Goal: Communication & Community: Participate in discussion

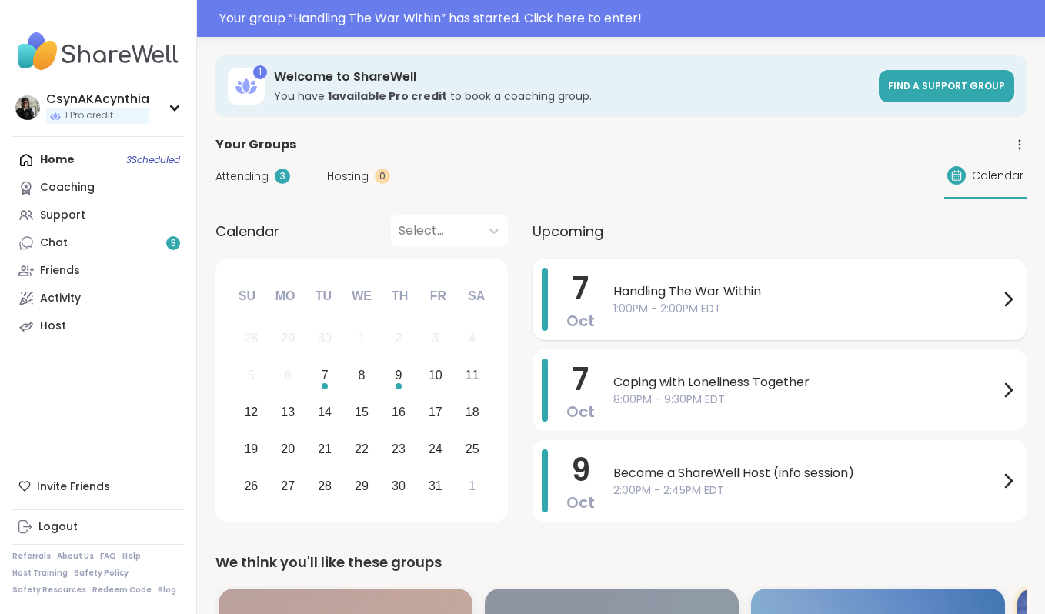
click at [664, 307] on span "1:00PM - 2:00PM EDT" at bounding box center [807, 309] width 386 height 16
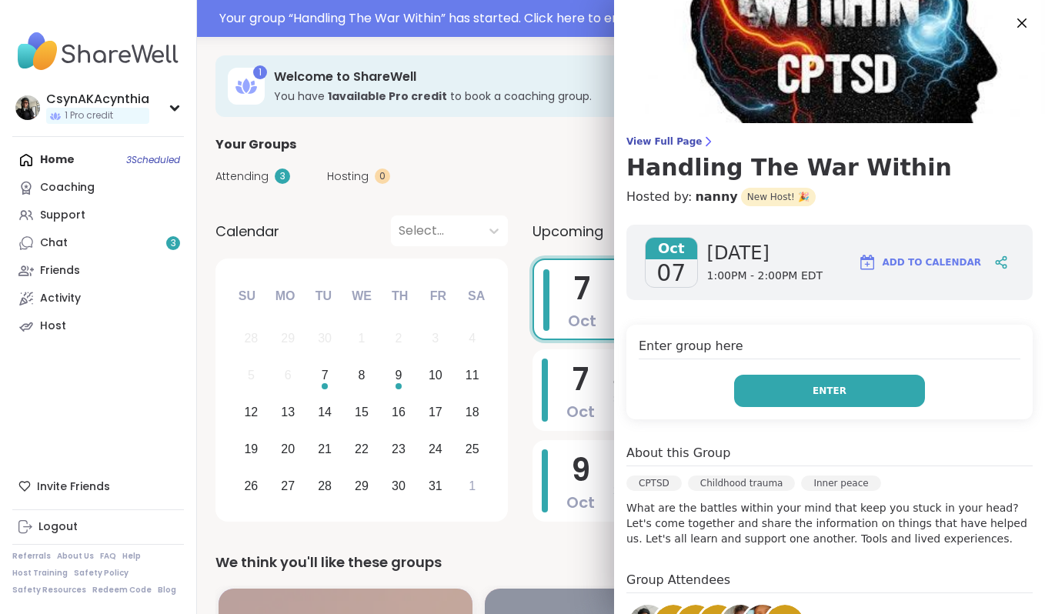
click at [832, 390] on span "Enter" at bounding box center [830, 391] width 34 height 14
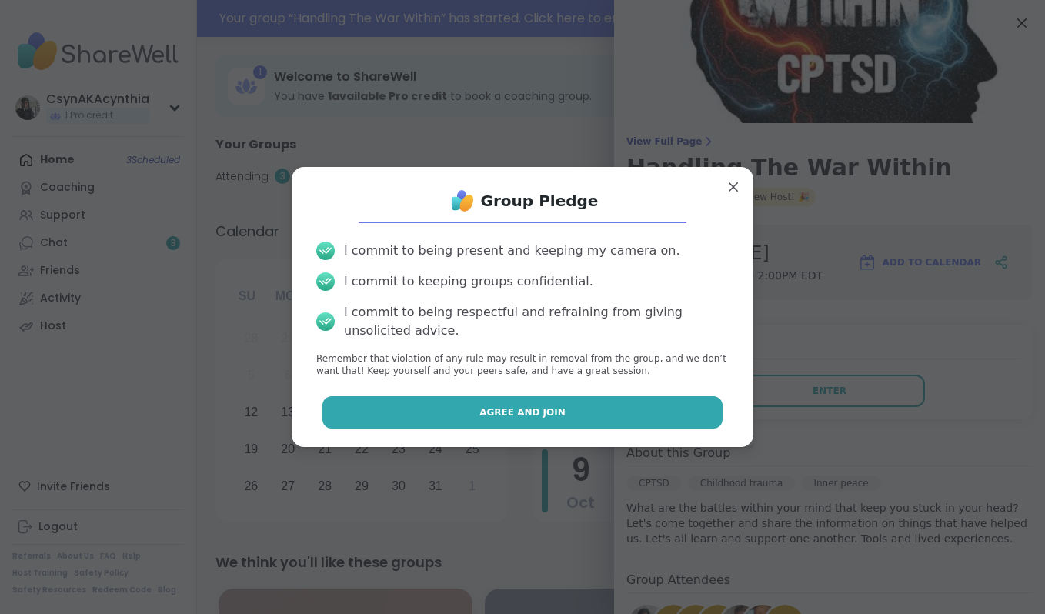
click at [634, 410] on button "Agree and Join" at bounding box center [523, 412] width 401 height 32
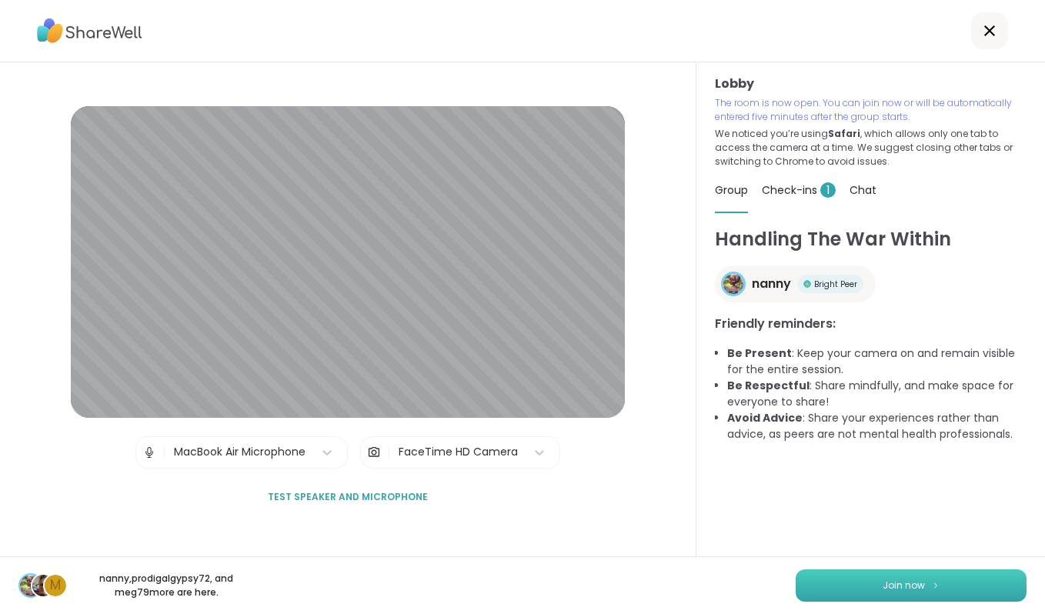
click at [862, 589] on button "Join now" at bounding box center [911, 586] width 231 height 32
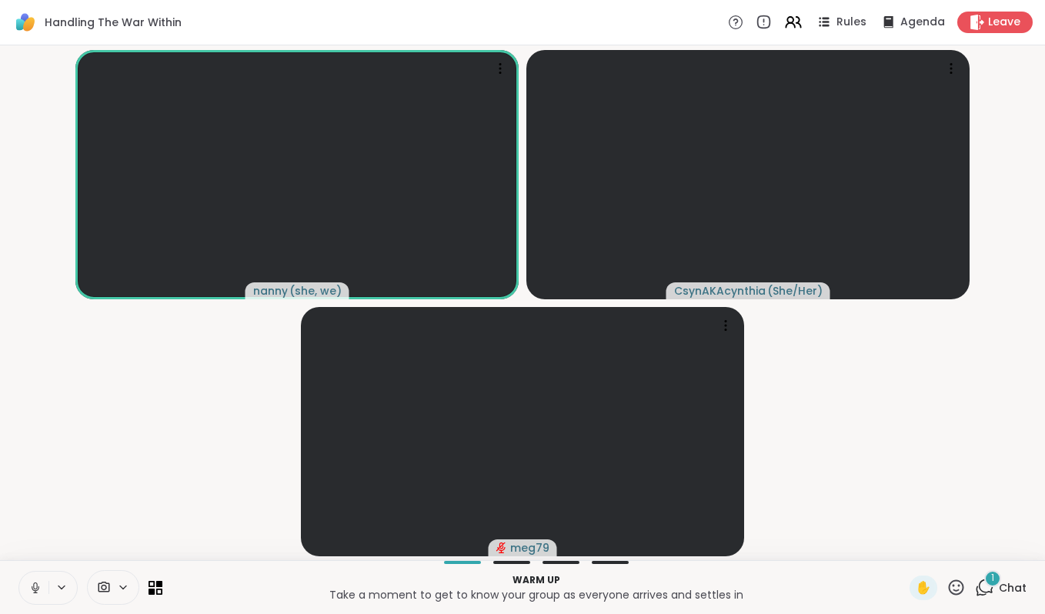
click at [34, 596] on button at bounding box center [33, 588] width 29 height 32
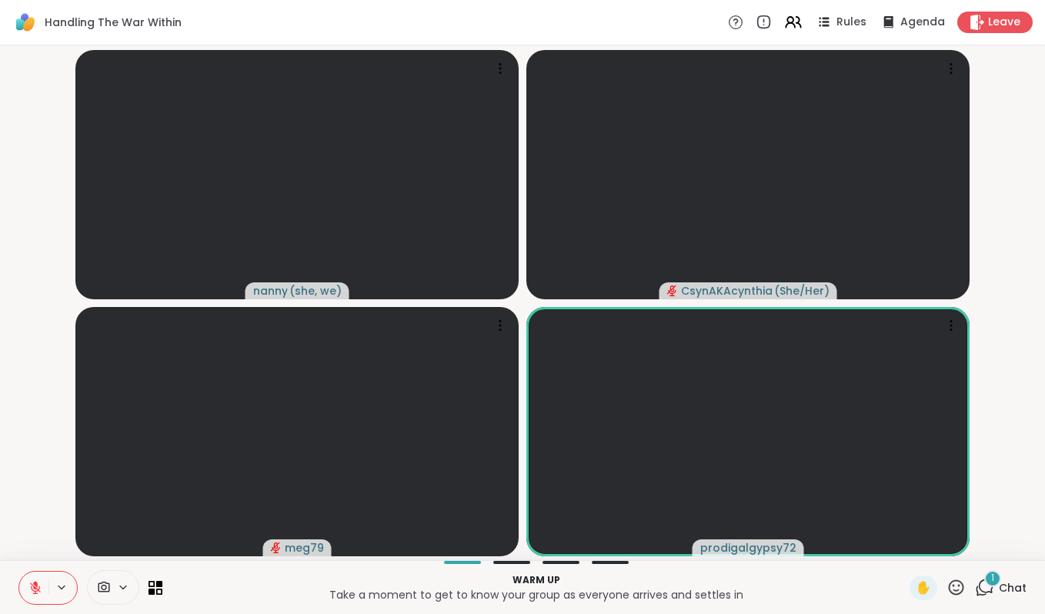
click at [42, 587] on icon at bounding box center [35, 588] width 14 height 14
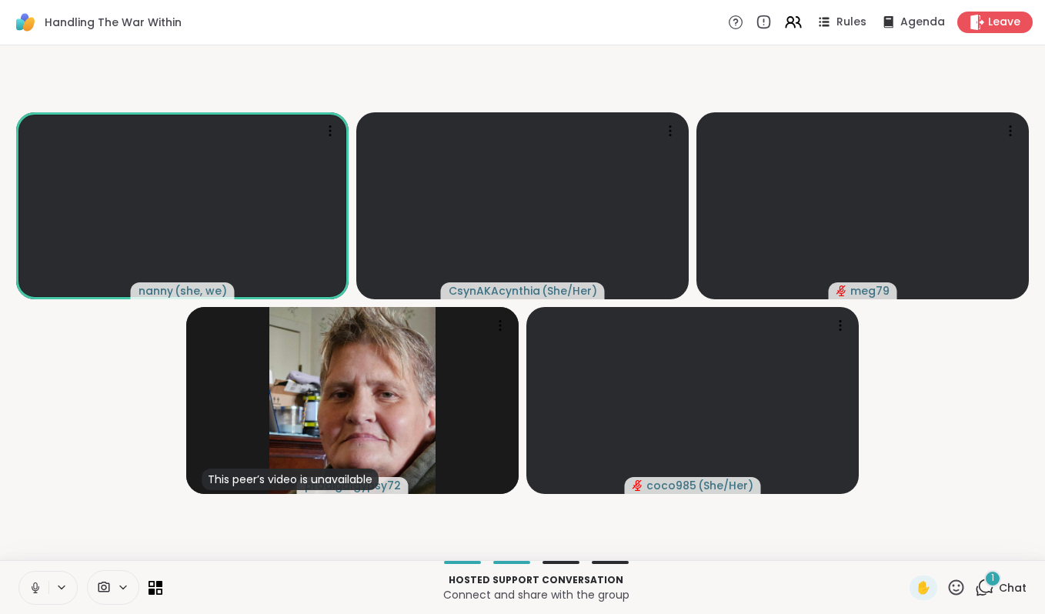
click at [34, 590] on icon at bounding box center [35, 588] width 14 height 14
click at [992, 587] on icon at bounding box center [984, 587] width 19 height 19
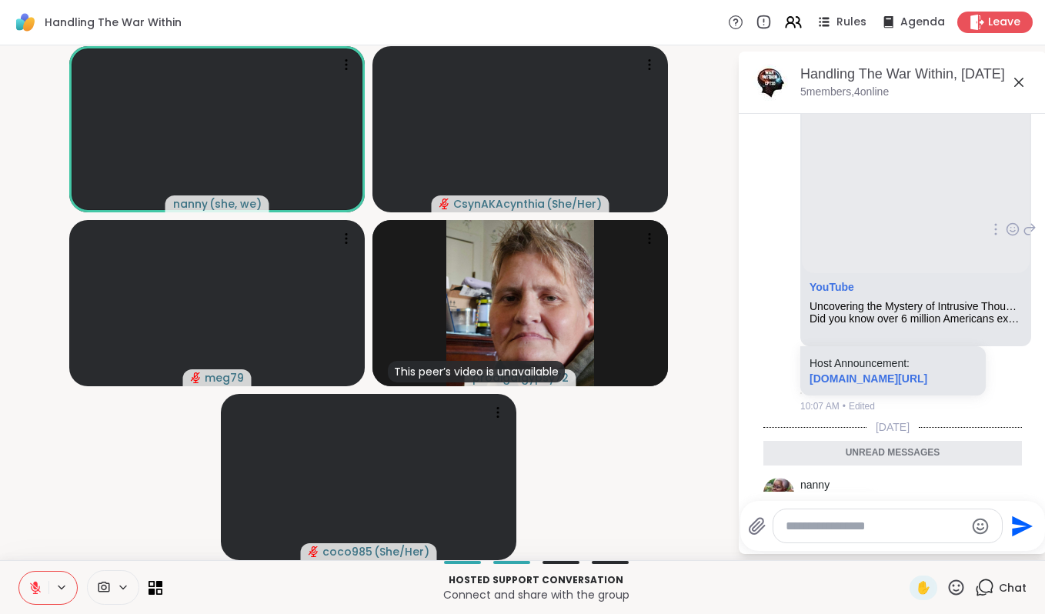
scroll to position [341, 0]
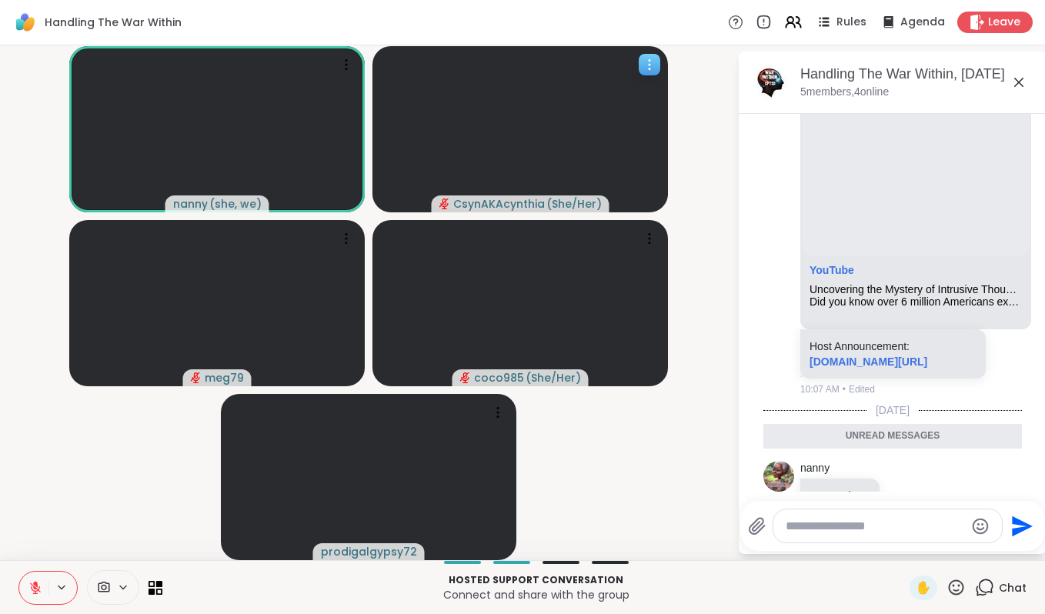
click at [452, 201] on div "CsynAKAcynthia ( She/Her )" at bounding box center [521, 204] width 178 height 17
click at [441, 201] on icon "audio-muted" at bounding box center [445, 204] width 11 height 11
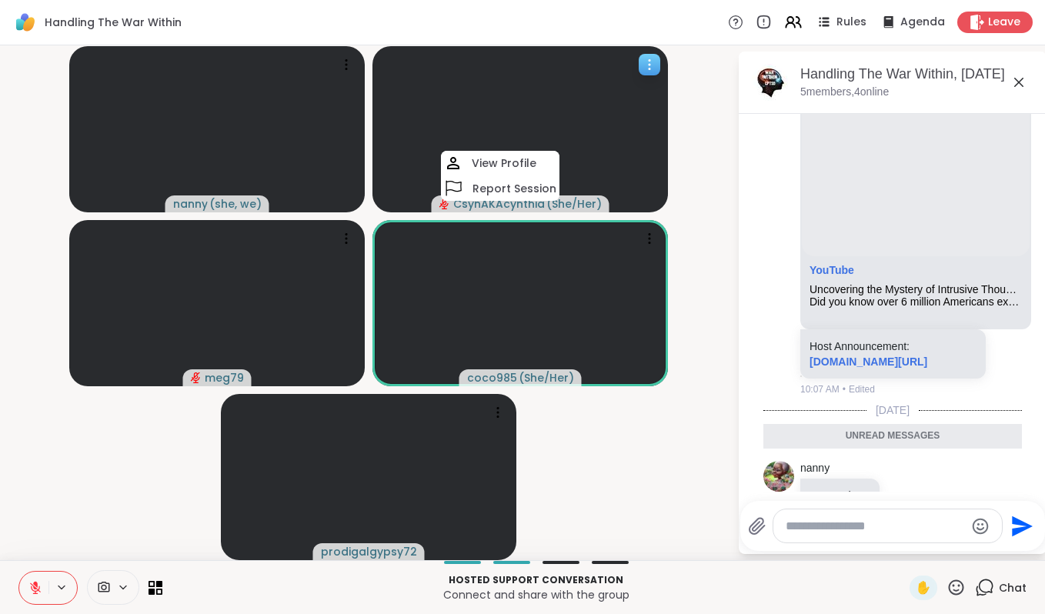
click at [441, 201] on icon "audio-muted" at bounding box center [445, 204] width 11 height 11
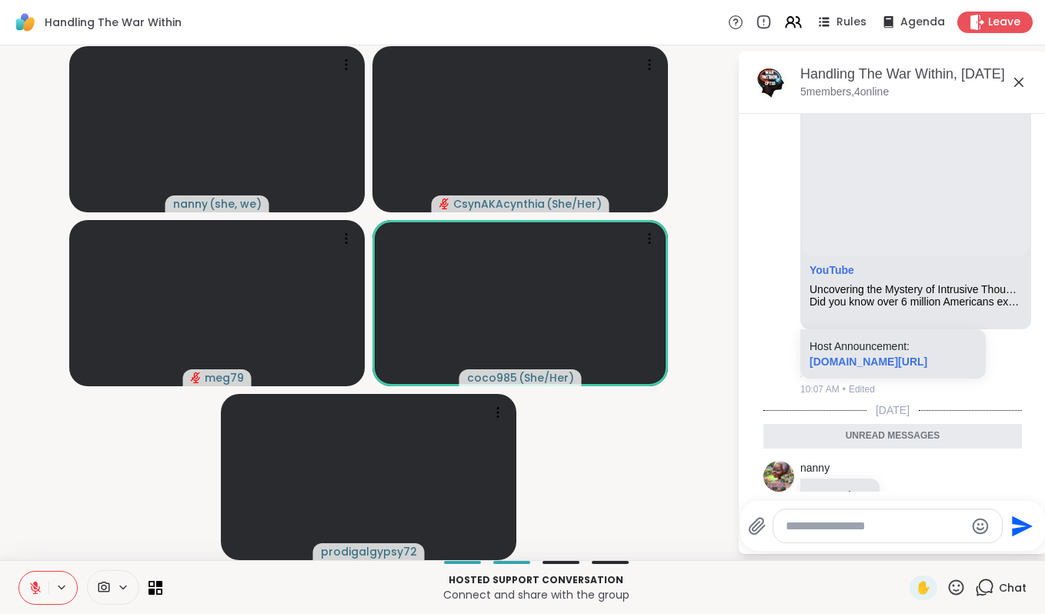
click at [27, 597] on button at bounding box center [33, 588] width 29 height 32
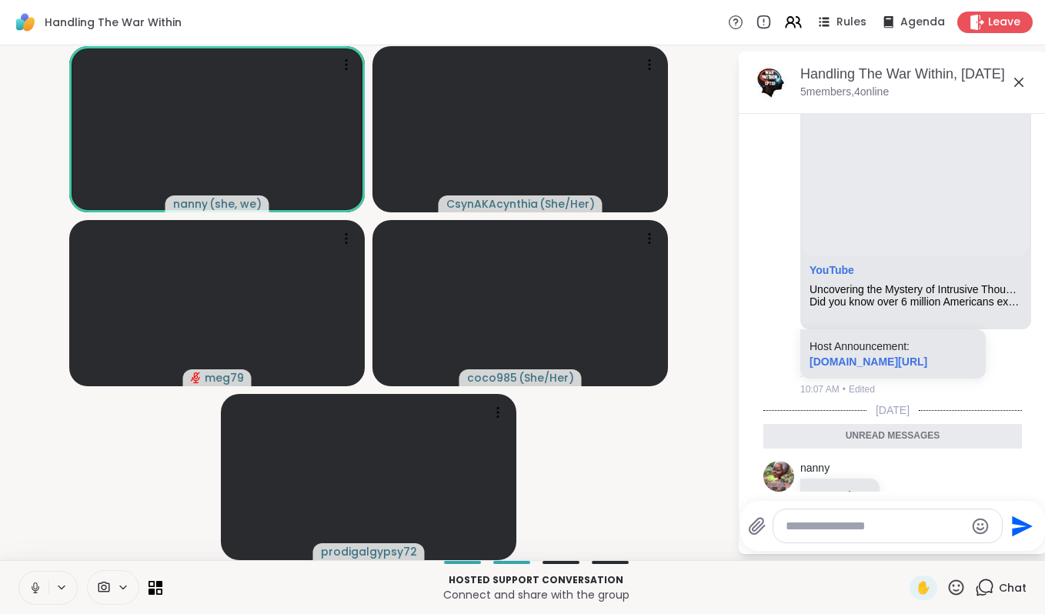
click at [811, 523] on textarea "Type your message" at bounding box center [875, 526] width 179 height 15
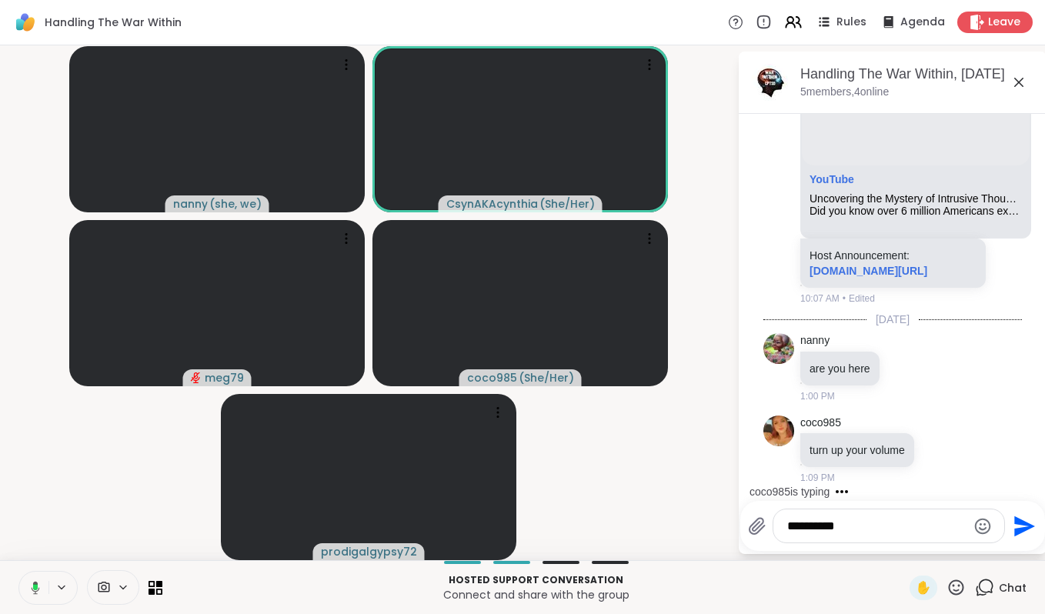
scroll to position [540, 0]
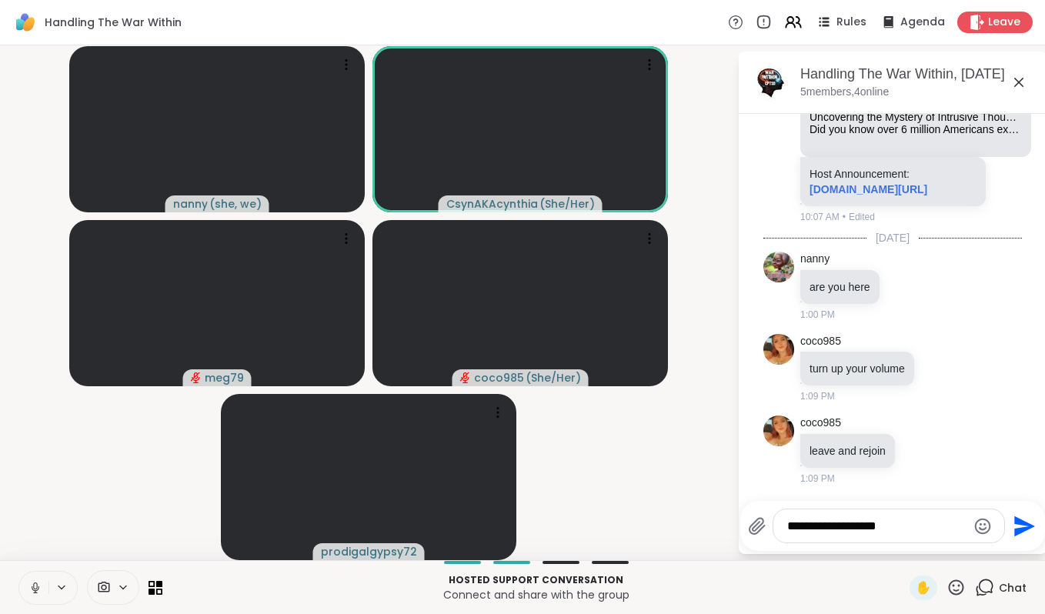
type textarea "**********"
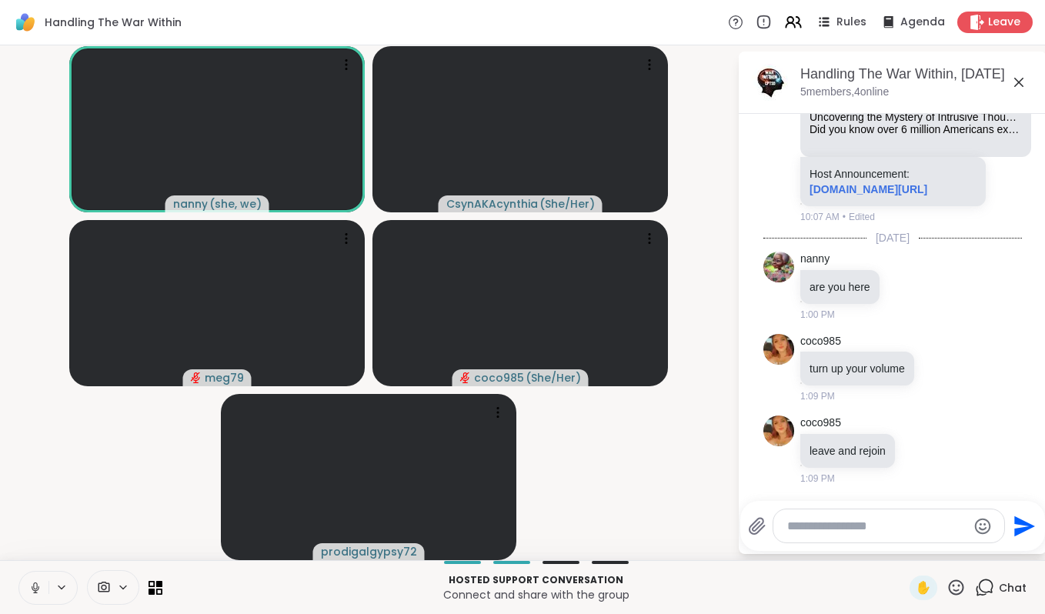
scroll to position [622, 0]
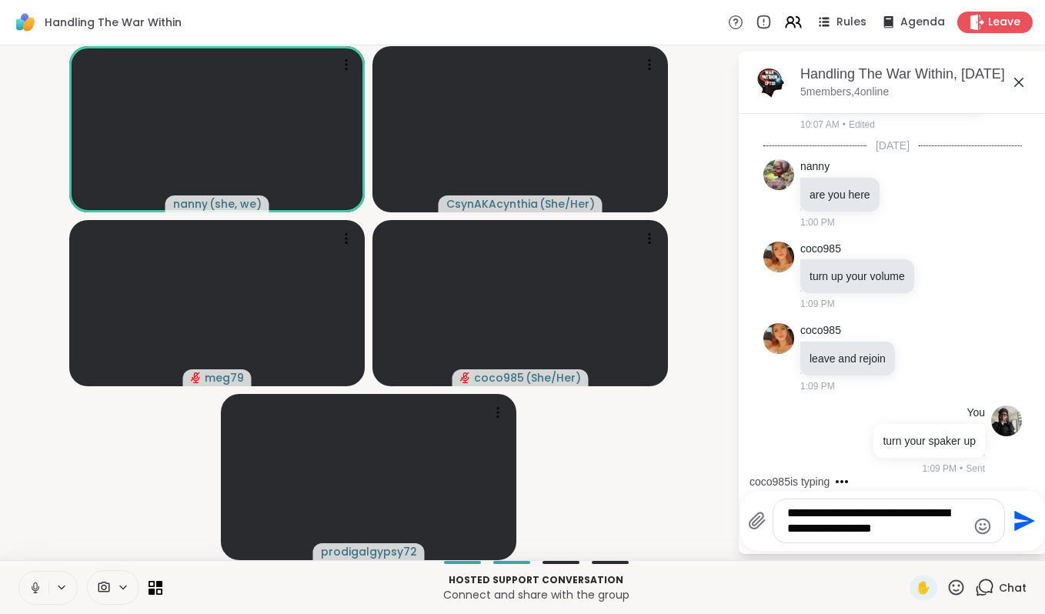
type textarea "**********"
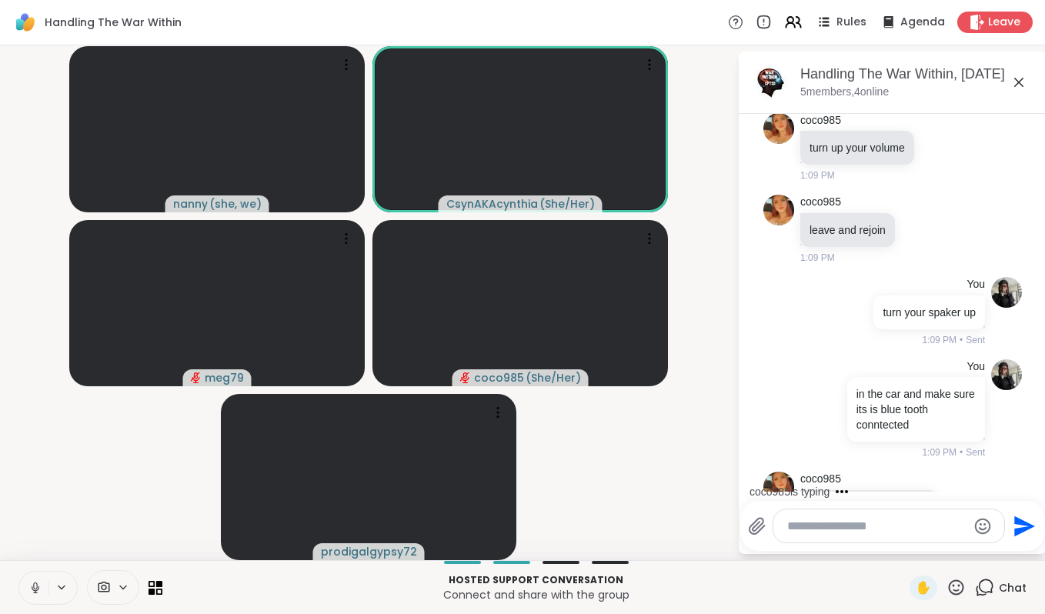
scroll to position [831, 0]
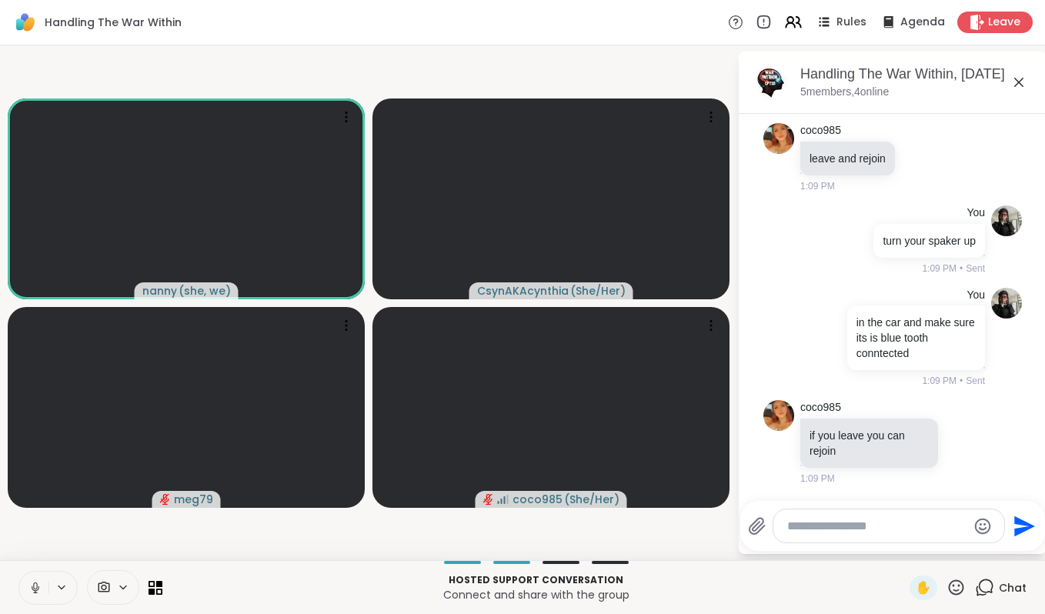
click at [34, 587] on icon at bounding box center [35, 586] width 4 height 7
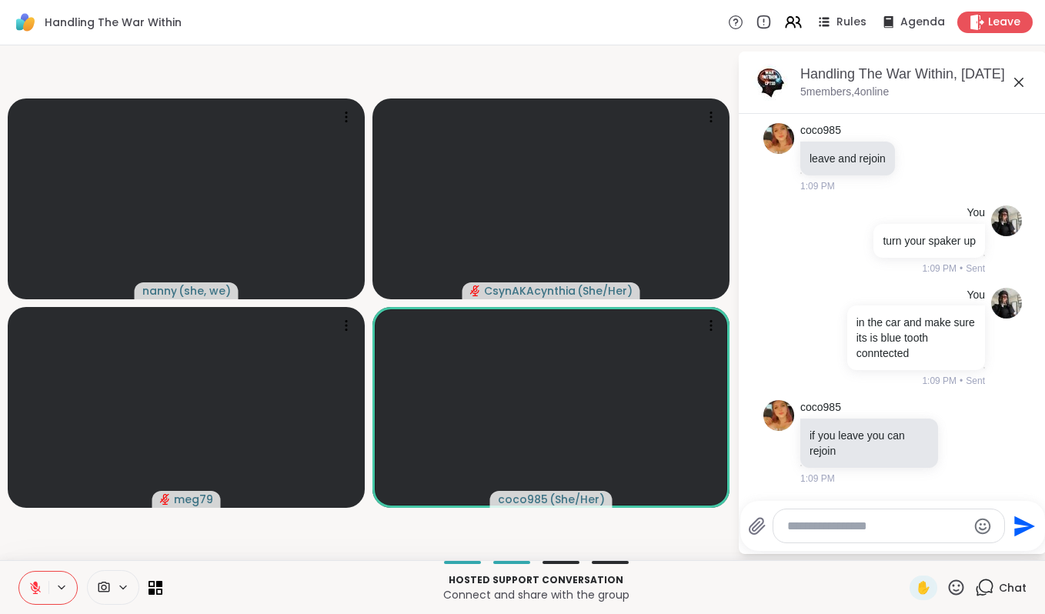
click at [32, 590] on icon at bounding box center [35, 588] width 14 height 14
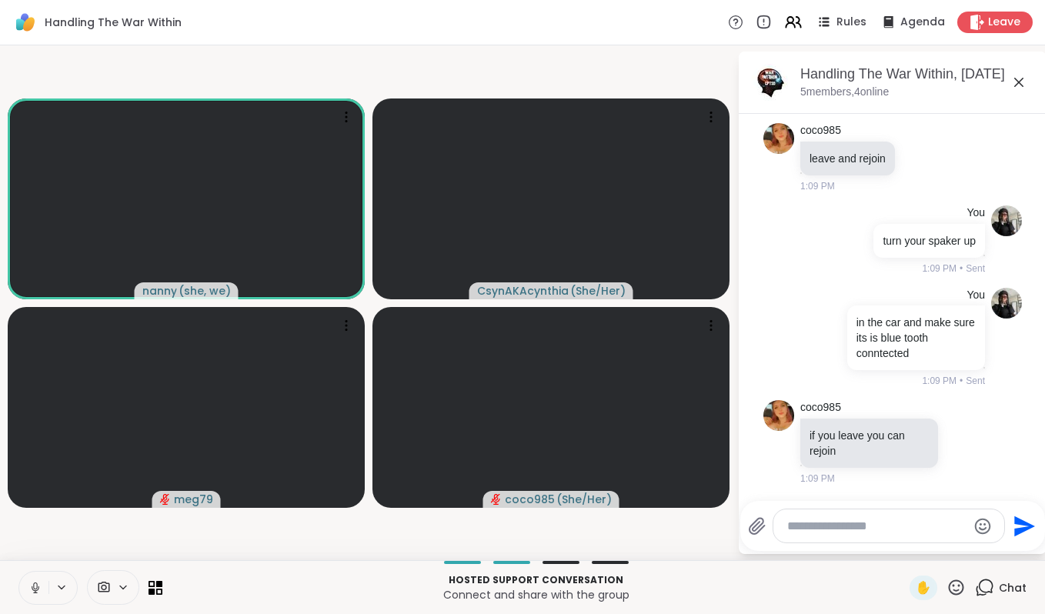
click at [31, 592] on icon at bounding box center [35, 588] width 14 height 14
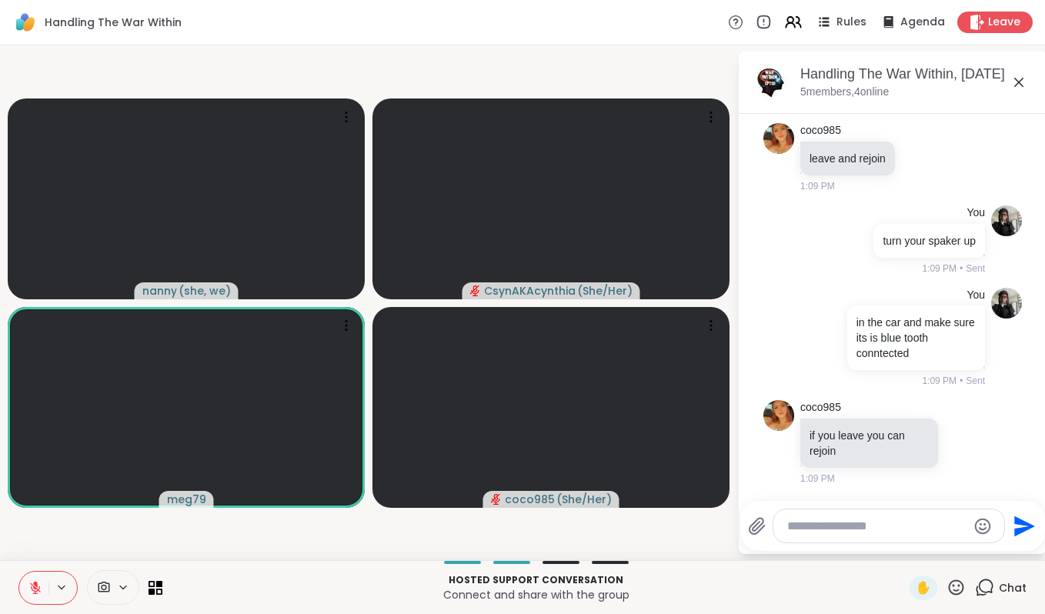
click at [929, 528] on textarea "Type your message" at bounding box center [877, 526] width 179 height 15
type textarea "*"
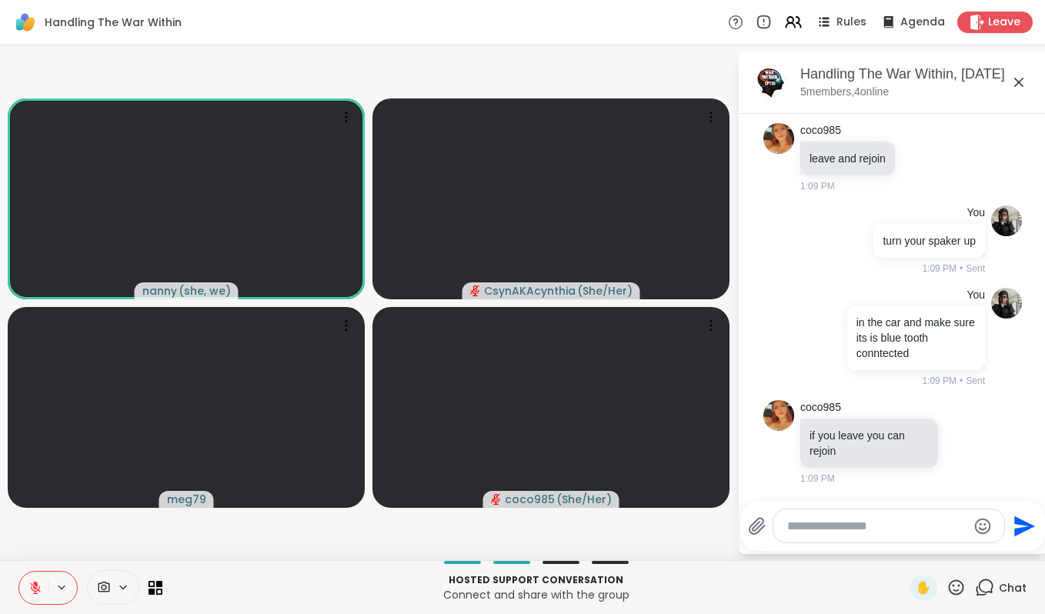
click at [31, 589] on icon at bounding box center [35, 588] width 14 height 14
click at [32, 590] on icon at bounding box center [35, 588] width 14 height 14
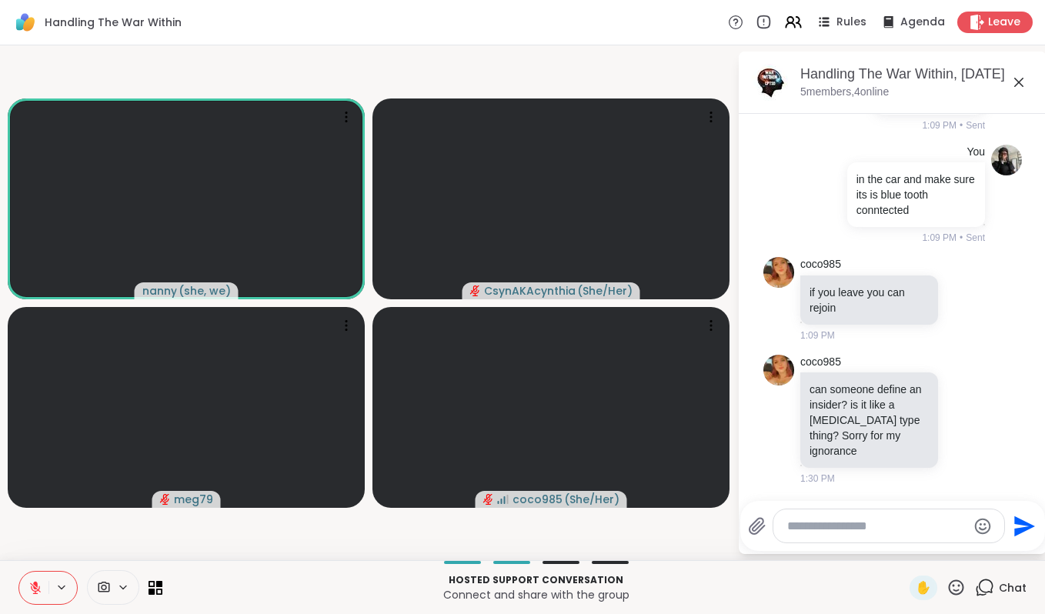
click at [821, 530] on textarea "Type your message" at bounding box center [877, 526] width 179 height 15
type textarea "***"
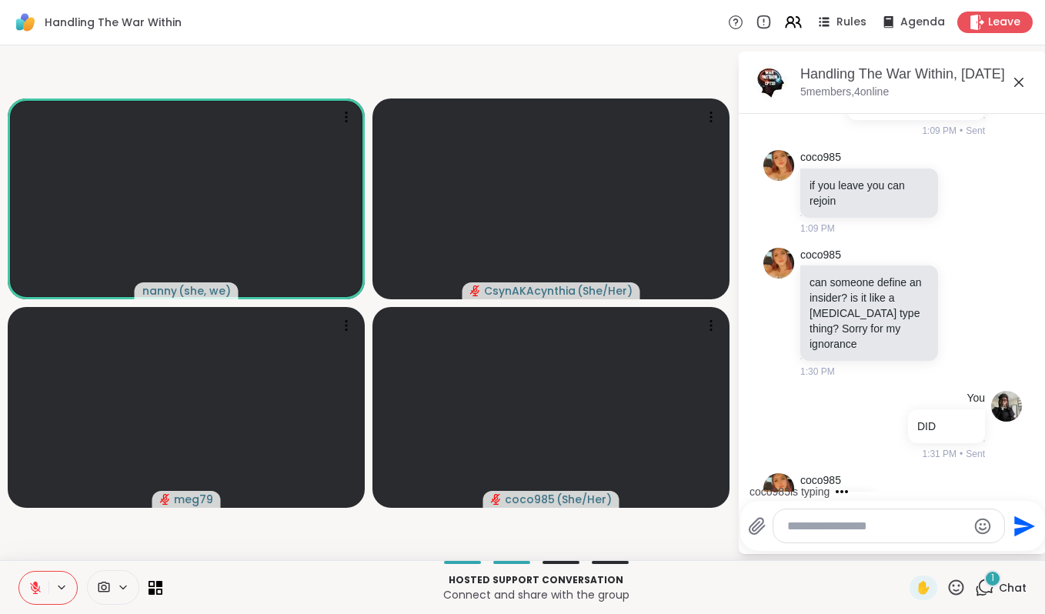
scroll to position [1138, 0]
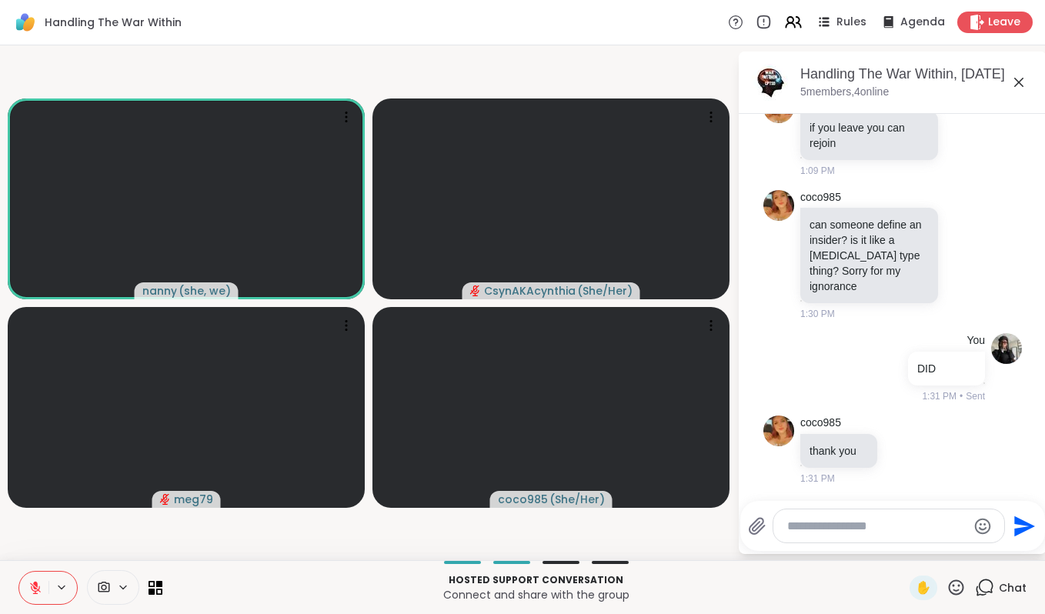
click at [36, 583] on icon at bounding box center [35, 584] width 5 height 6
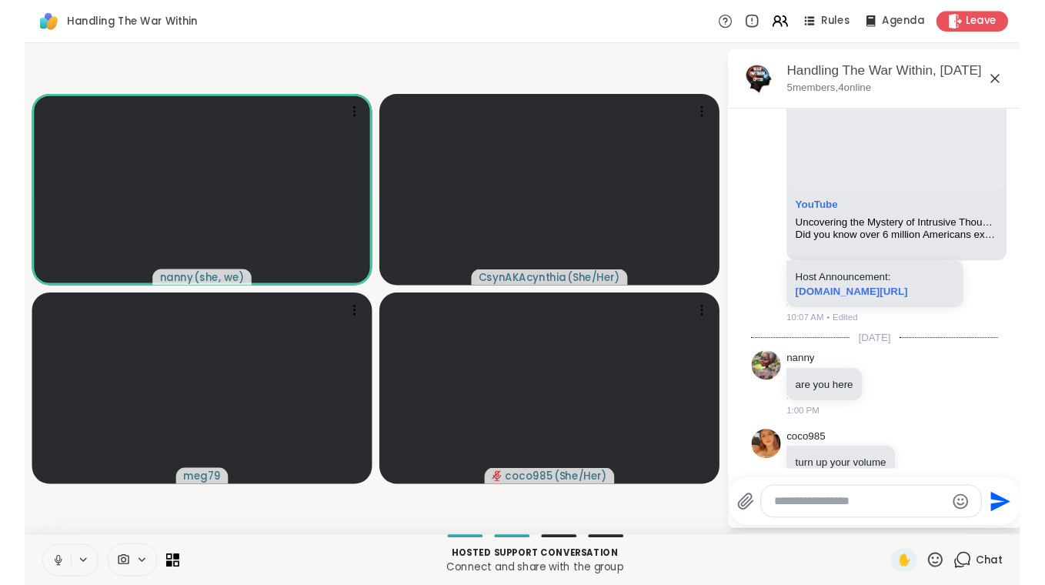
scroll to position [440, 0]
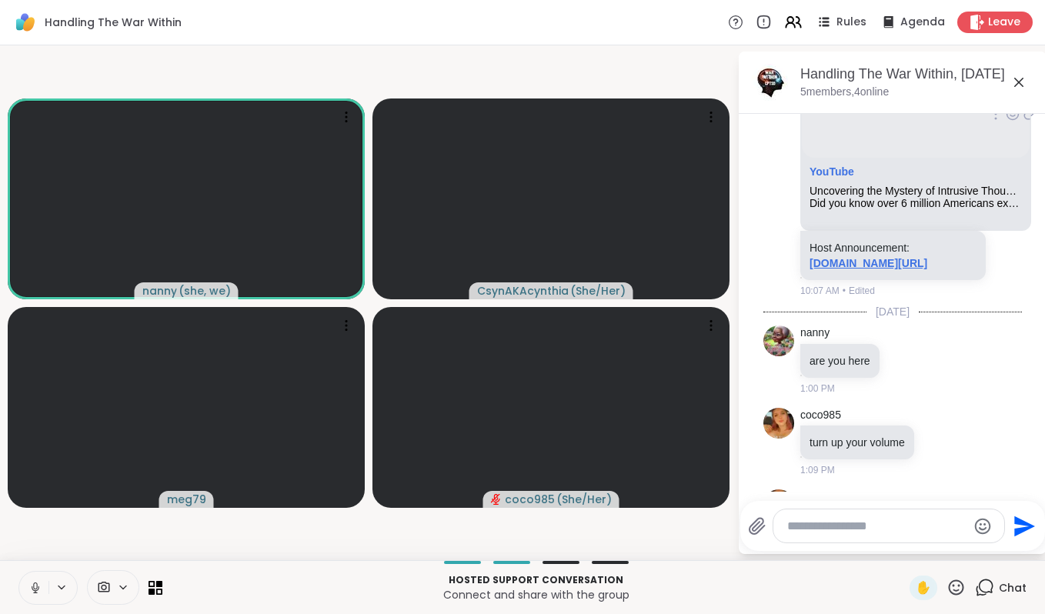
click at [875, 269] on link "[DOMAIN_NAME][URL]" at bounding box center [869, 263] width 118 height 12
click at [34, 590] on icon at bounding box center [35, 588] width 14 height 14
click at [36, 594] on icon at bounding box center [35, 588] width 14 height 14
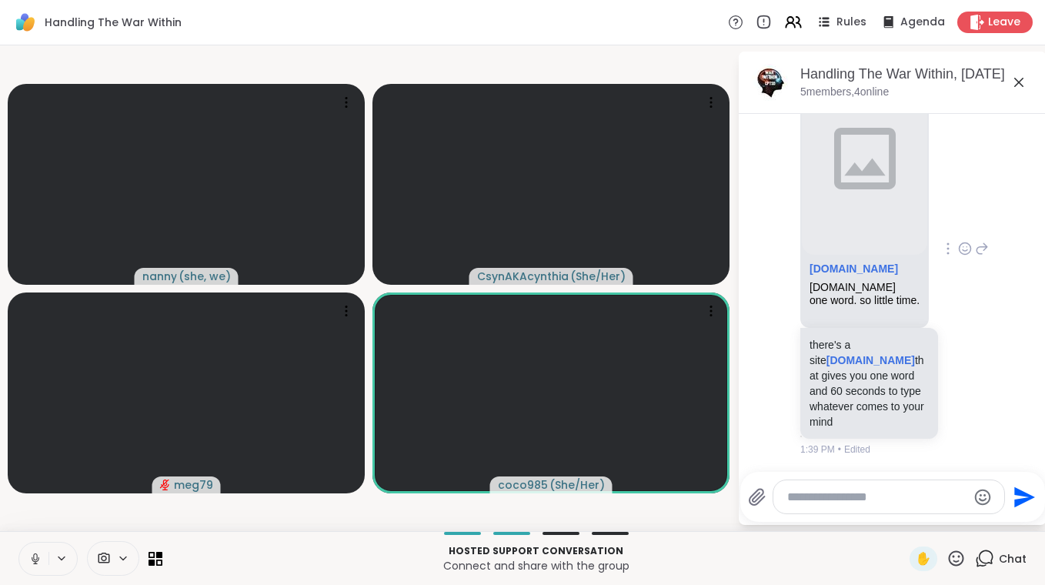
scroll to position [1968, 0]
click at [32, 562] on icon at bounding box center [35, 559] width 14 height 14
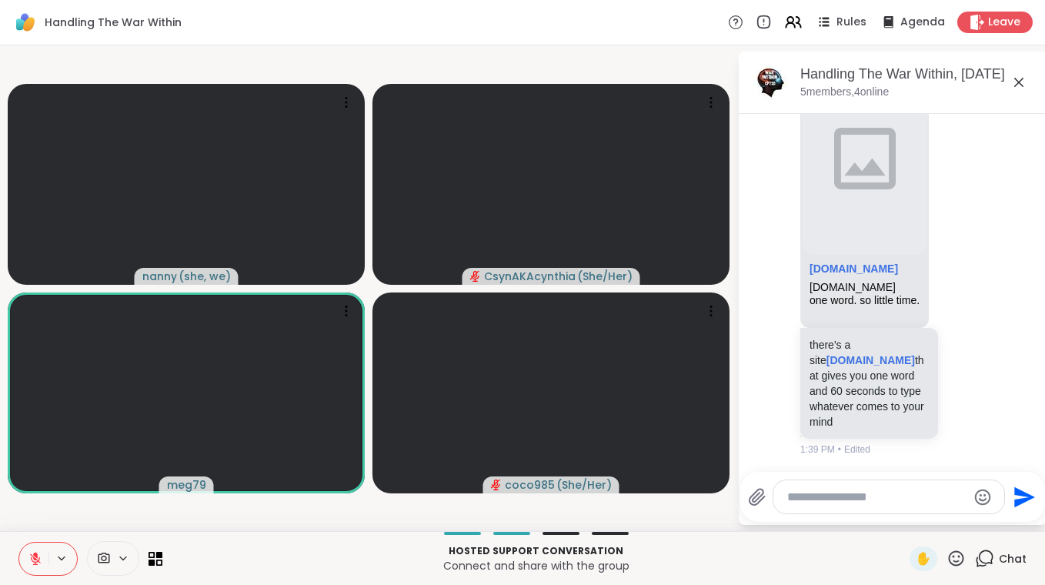
click at [810, 495] on textarea "Type your message" at bounding box center [877, 497] width 179 height 15
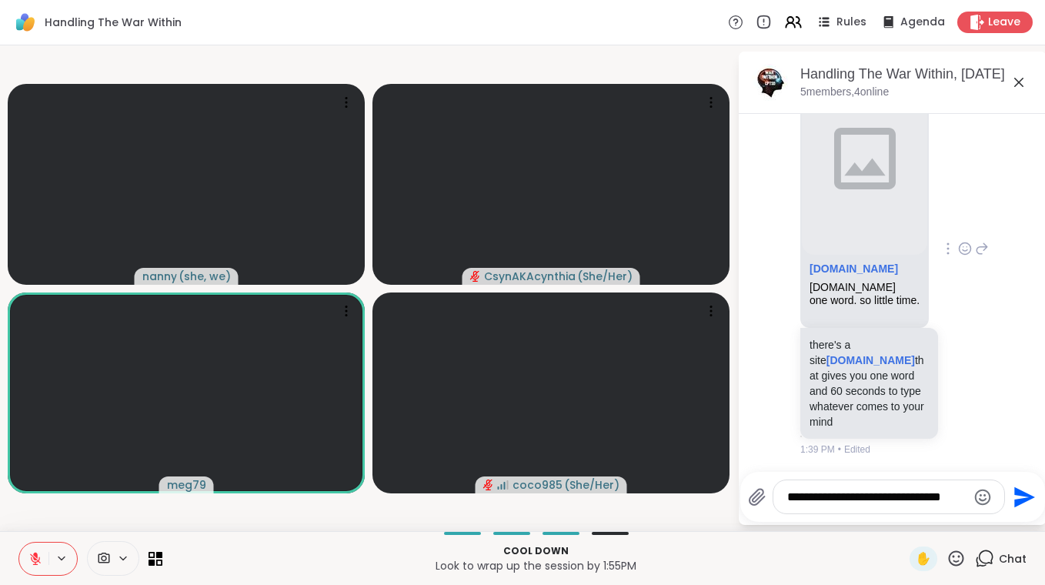
type textarea "**********"
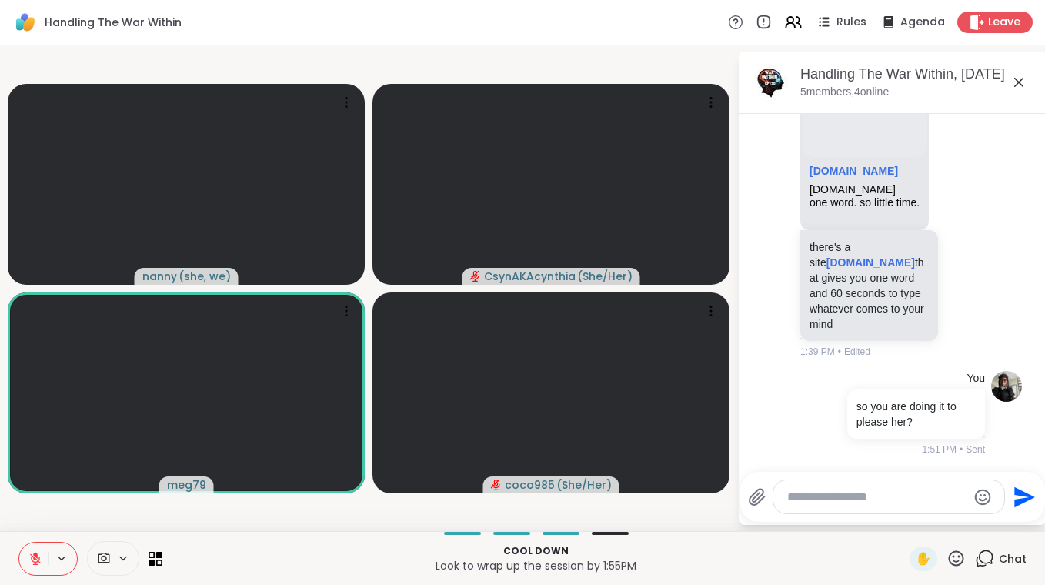
click at [27, 560] on button at bounding box center [33, 559] width 29 height 32
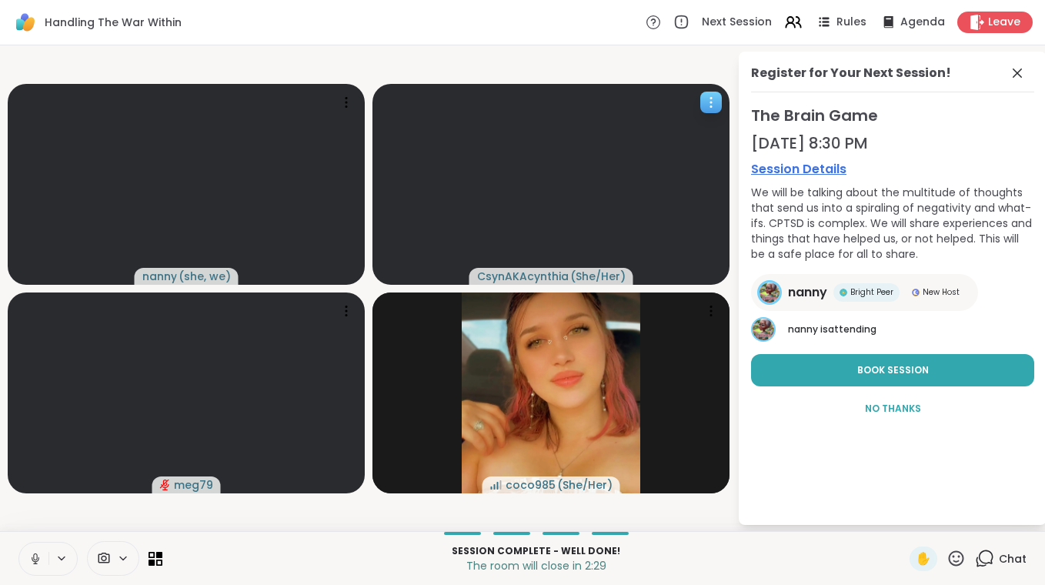
click at [708, 105] on icon at bounding box center [711, 102] width 15 height 15
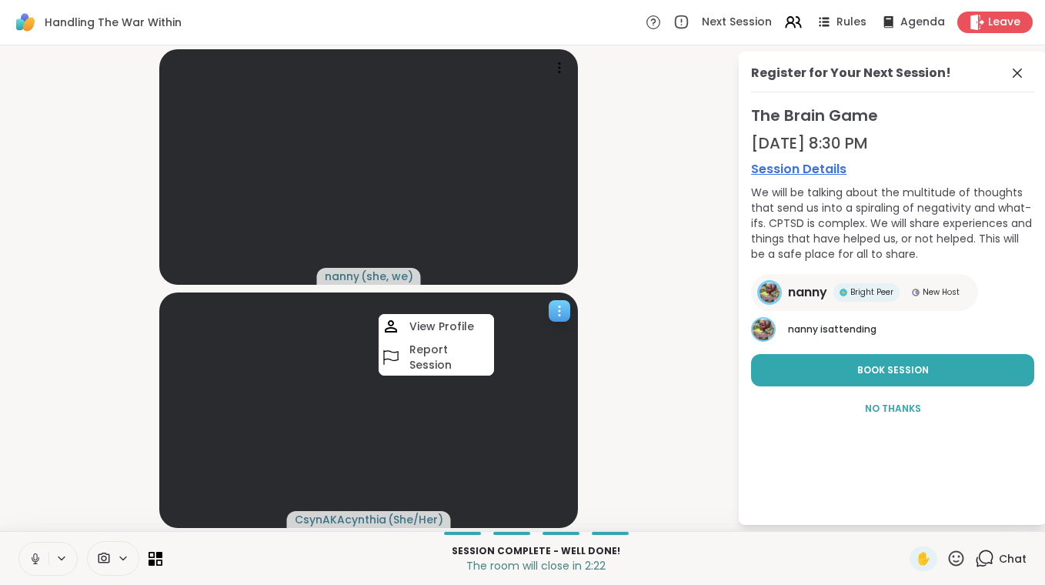
click at [557, 307] on icon at bounding box center [559, 310] width 15 height 15
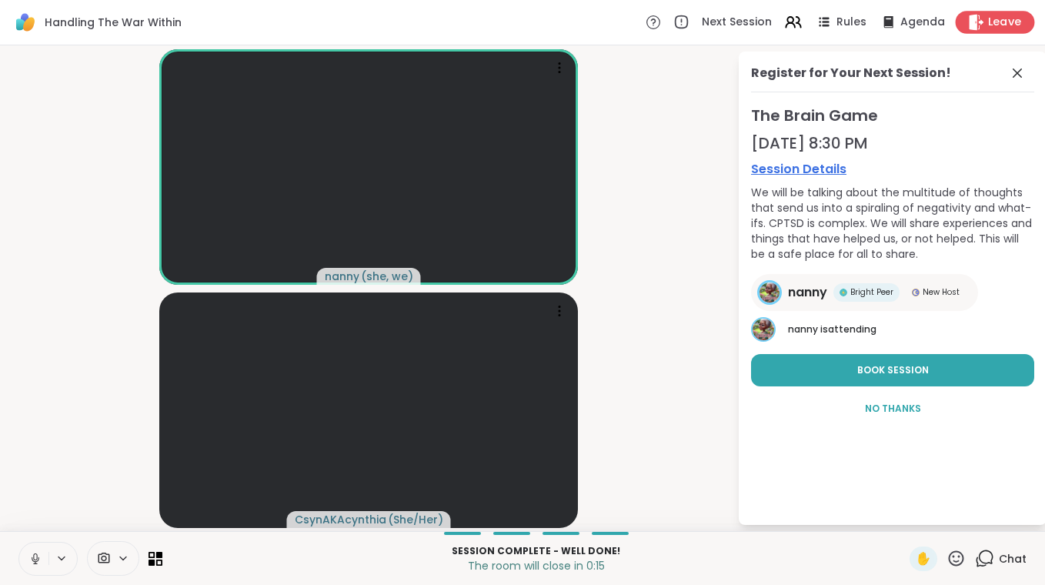
click at [989, 28] on span "Leave" at bounding box center [1006, 23] width 34 height 16
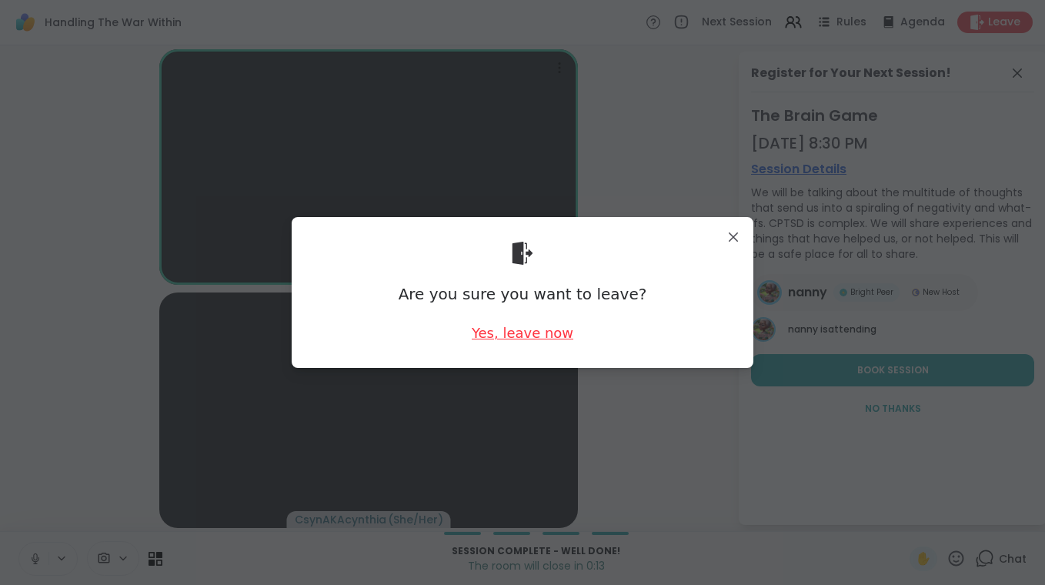
click at [546, 335] on div "Yes, leave now" at bounding box center [523, 332] width 102 height 19
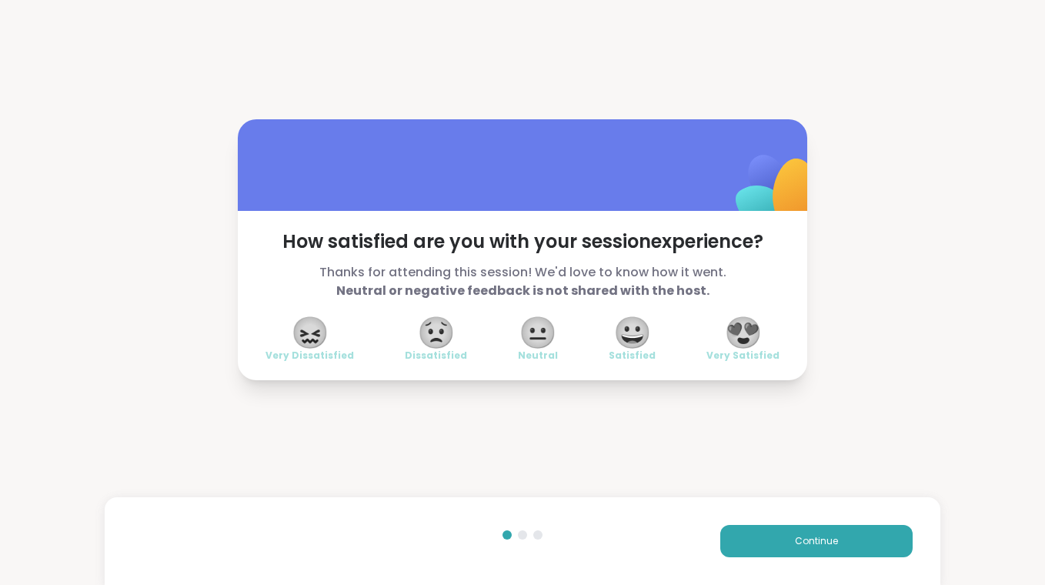
click at [753, 331] on span "😍" at bounding box center [743, 333] width 38 height 28
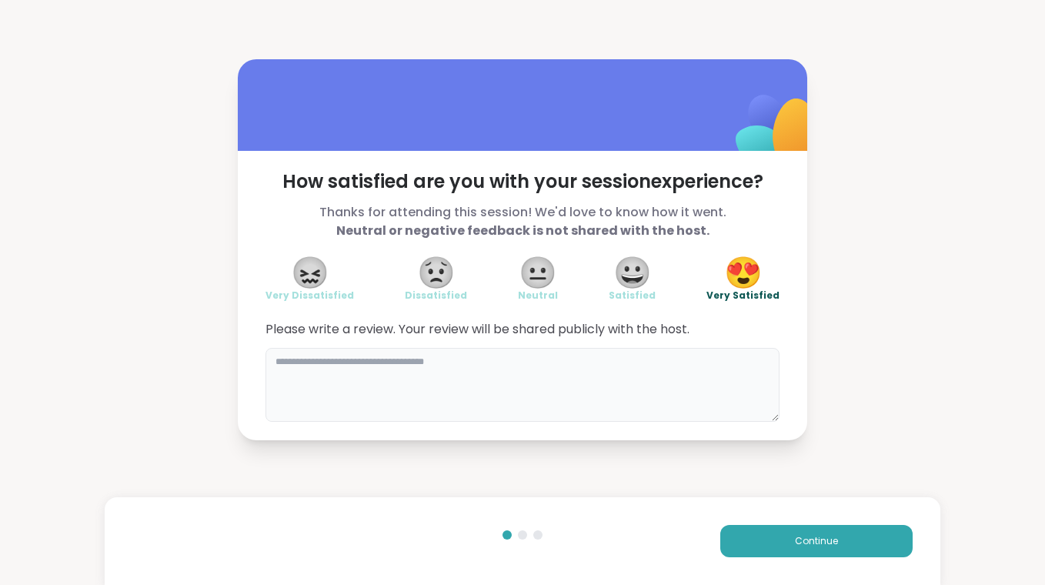
click at [647, 390] on textarea at bounding box center [523, 385] width 514 height 74
drag, startPoint x: 544, startPoint y: 3, endPoint x: 818, endPoint y: 223, distance: 351.6
click at [818, 223] on div "How satisfied are you with your session experience? Thanks for attending this s…" at bounding box center [522, 249] width 1045 height 499
